Goal: Find specific page/section: Find specific page/section

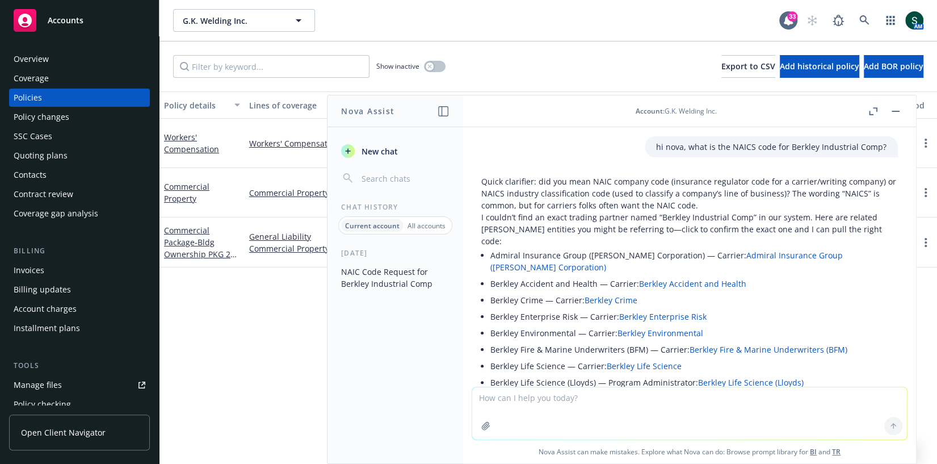
scroll to position [391, 0]
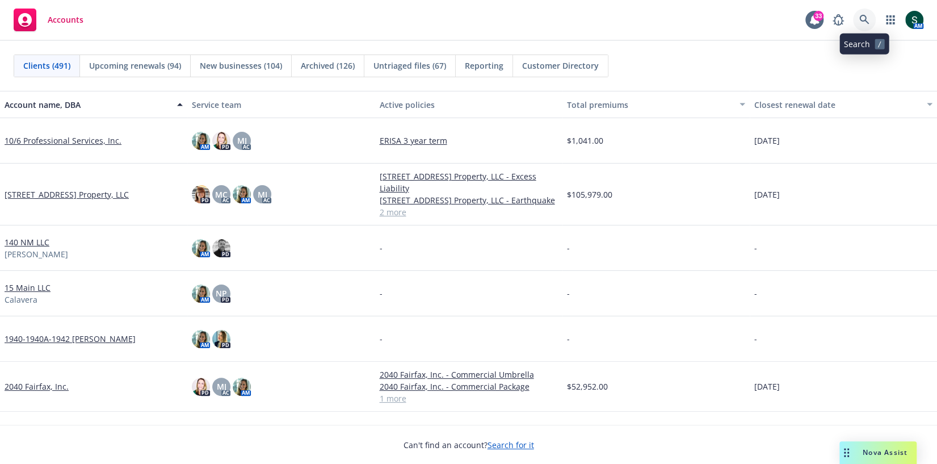
click at [865, 11] on link at bounding box center [864, 20] width 23 height 23
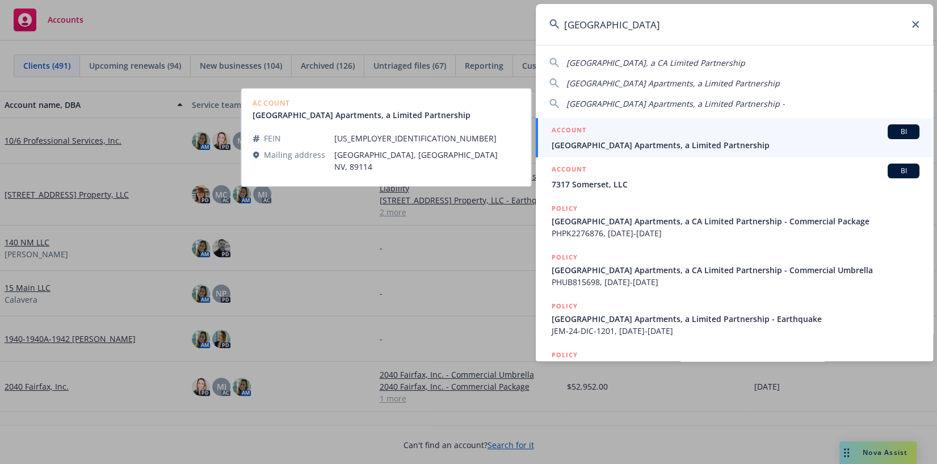
type input "[GEOGRAPHIC_DATA]"
click at [612, 137] on div "ACCOUNT BI" at bounding box center [736, 131] width 368 height 15
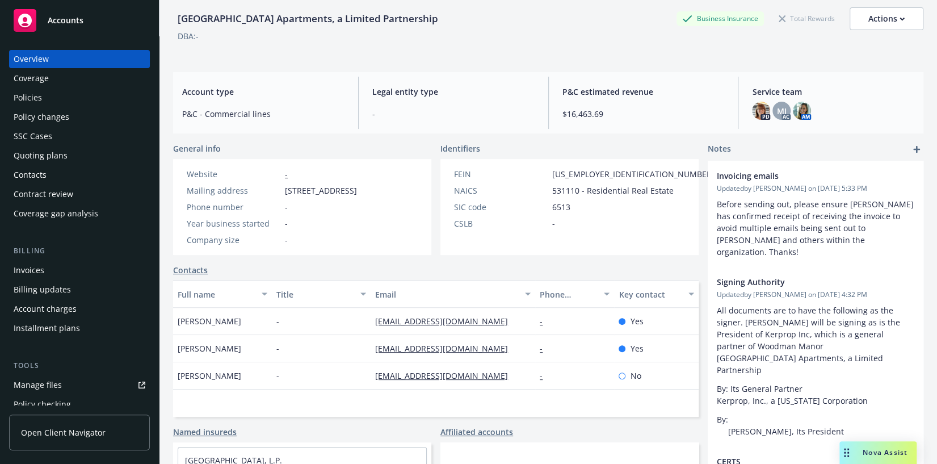
scroll to position [64, 0]
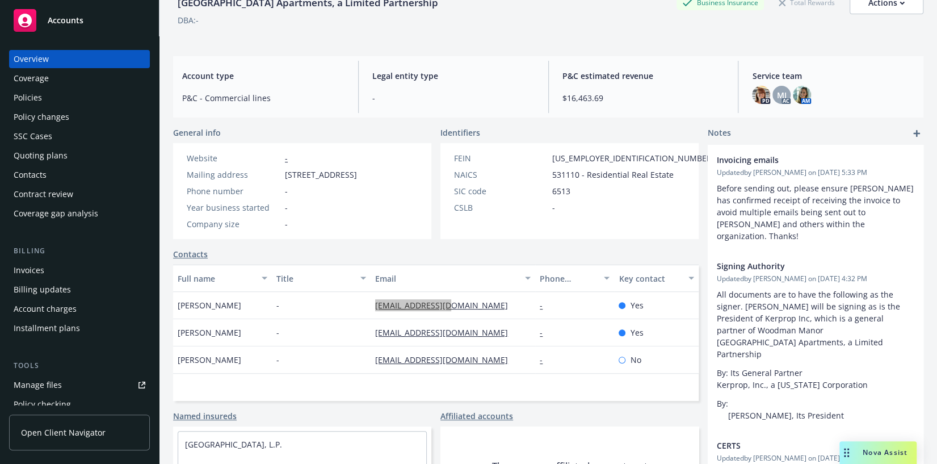
drag, startPoint x: 408, startPoint y: 315, endPoint x: 132, endPoint y: 5, distance: 414.6
click at [0, 0] on div "Accounts Overview Coverage Policies Policy changes SSC Cases Quoting plans Cont…" at bounding box center [468, 232] width 937 height 464
